Goal: Check status: Check status

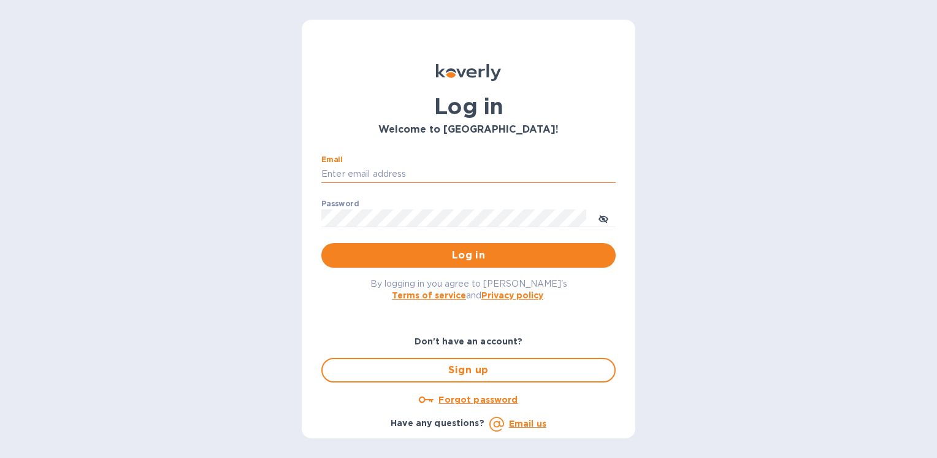
click at [341, 174] on input "Email" at bounding box center [468, 174] width 294 height 18
type input "ryan.jones@evotransinc.com"
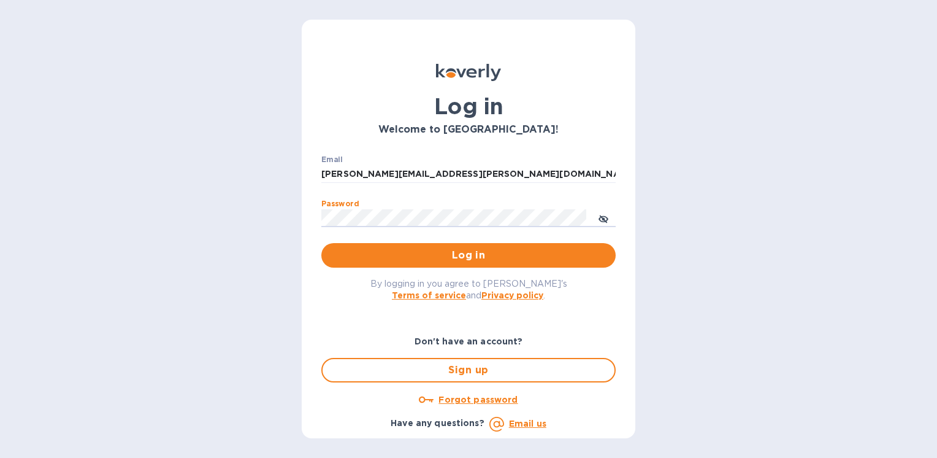
click at [261, 213] on div "Log in Welcome to Koverly! Email ryan.jones@evotransinc.com ​ Password ​ Log in…" at bounding box center [468, 229] width 937 height 458
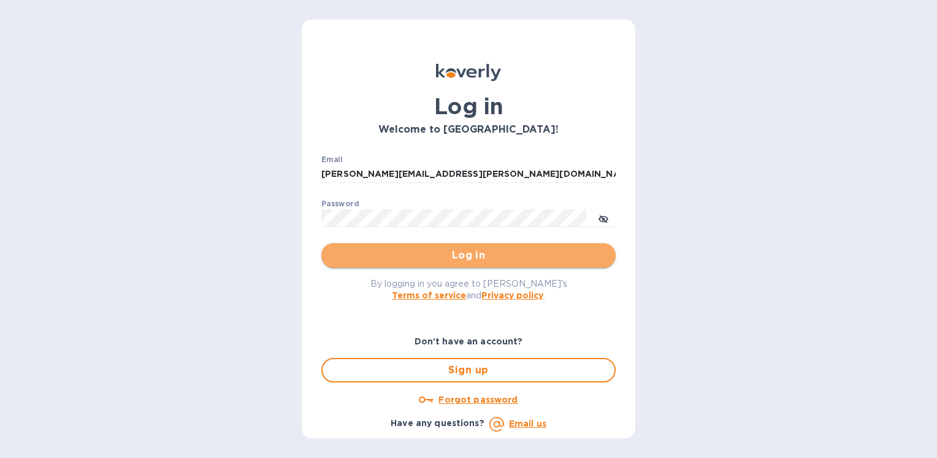
click at [441, 256] on span "Log in" at bounding box center [468, 255] width 275 height 15
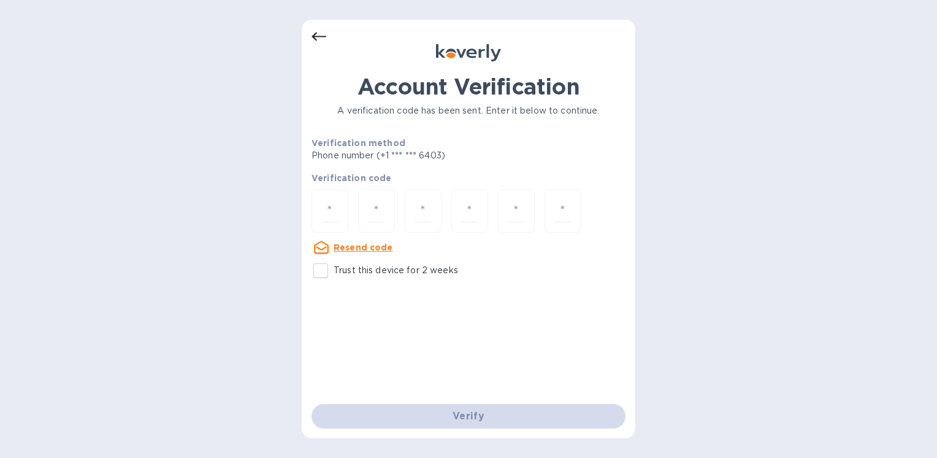
click at [364, 244] on u "Resend code" at bounding box center [363, 247] width 59 height 10
click at [367, 208] on div at bounding box center [376, 211] width 37 height 44
click at [335, 205] on input "number" at bounding box center [330, 210] width 16 height 23
type input "1"
type input "6"
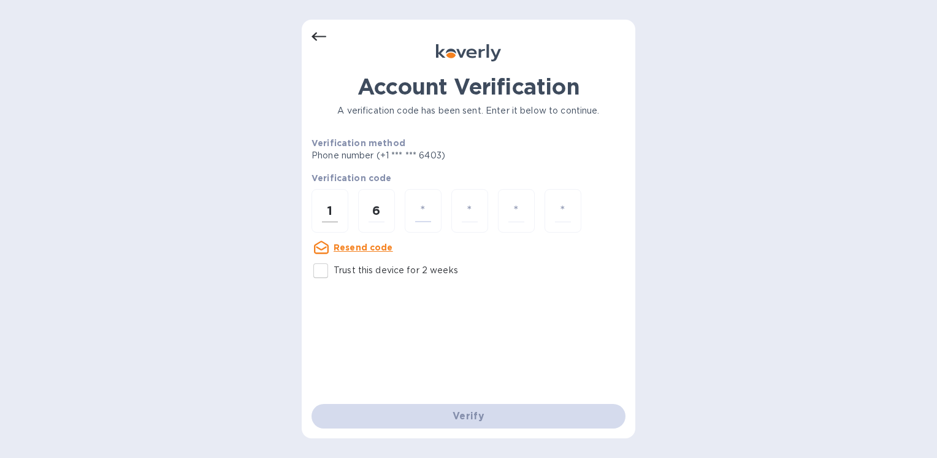
type input "0"
type input "8"
type input "4"
type input "9"
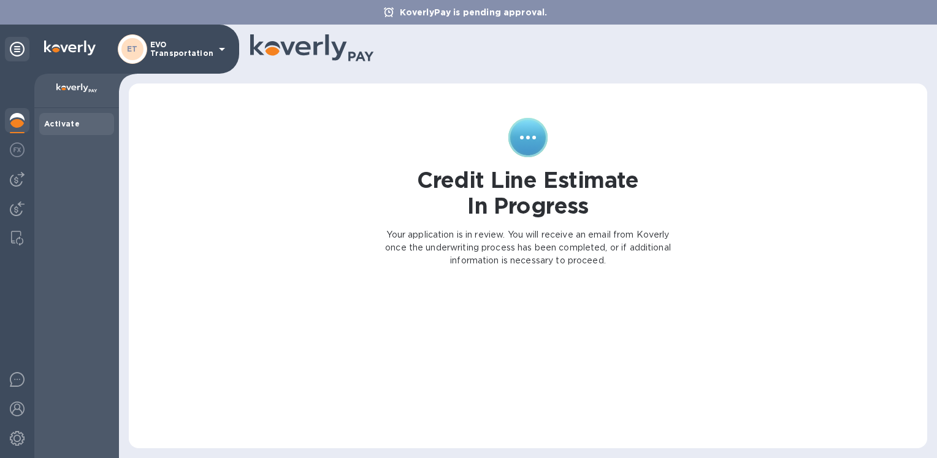
click at [189, 55] on p "EVO Transportation" at bounding box center [180, 48] width 61 height 17
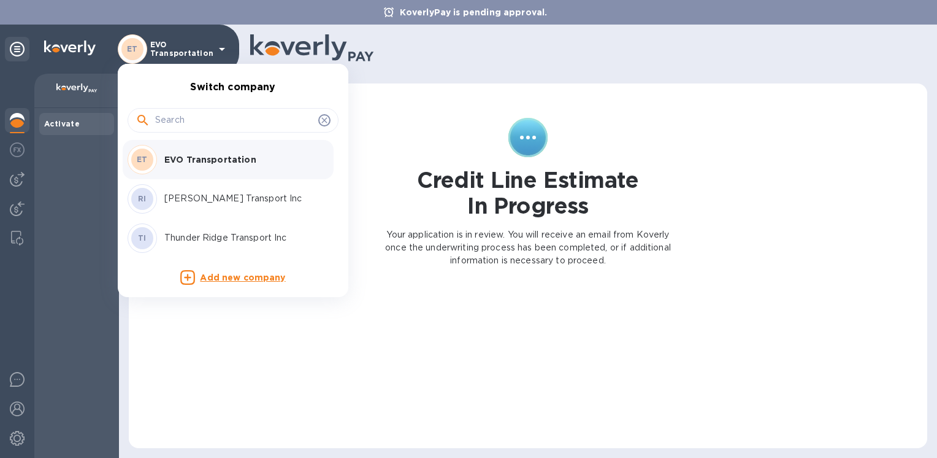
click at [198, 237] on p "Thunder Ridge Transport Inc" at bounding box center [241, 237] width 155 height 13
